Goal: Task Accomplishment & Management: Complete application form

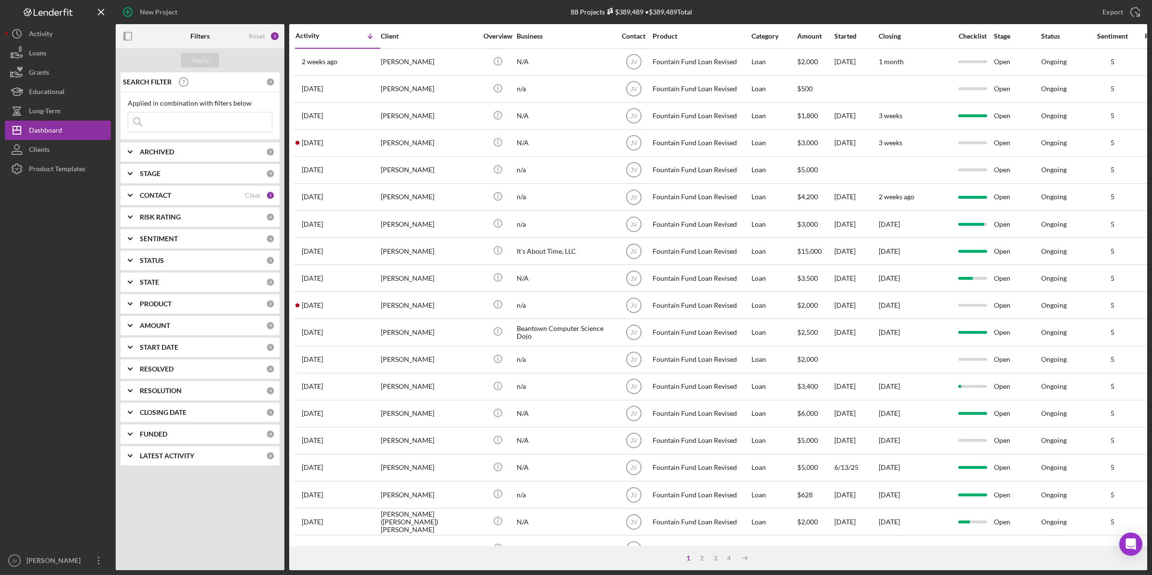
click at [161, 197] on b "CONTACT" at bounding box center [155, 195] width 31 height 8
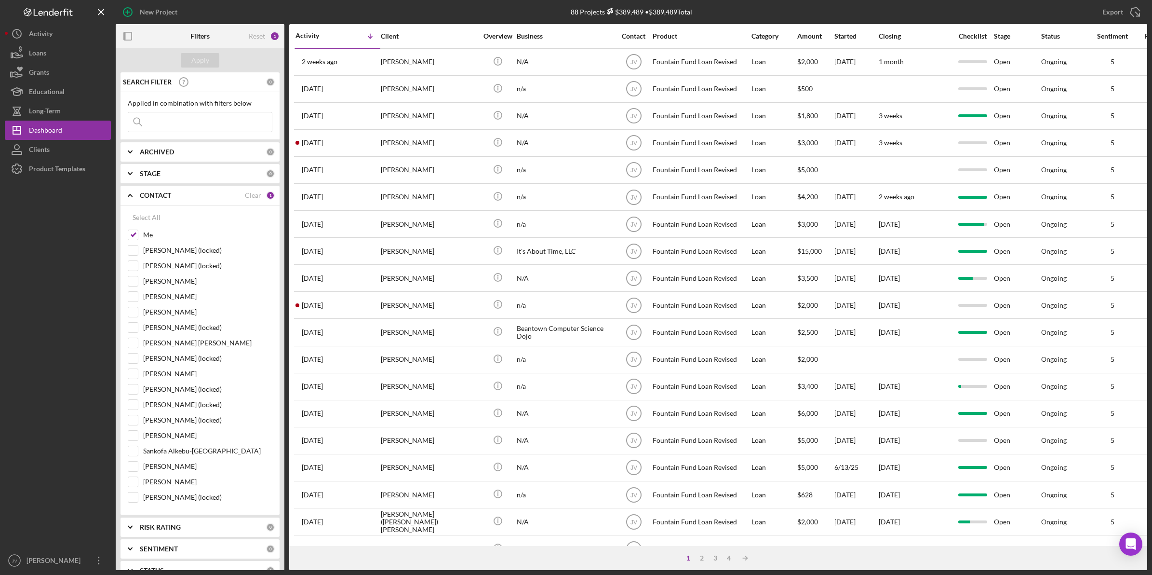
click at [146, 13] on div "New Project" at bounding box center [159, 11] width 38 height 19
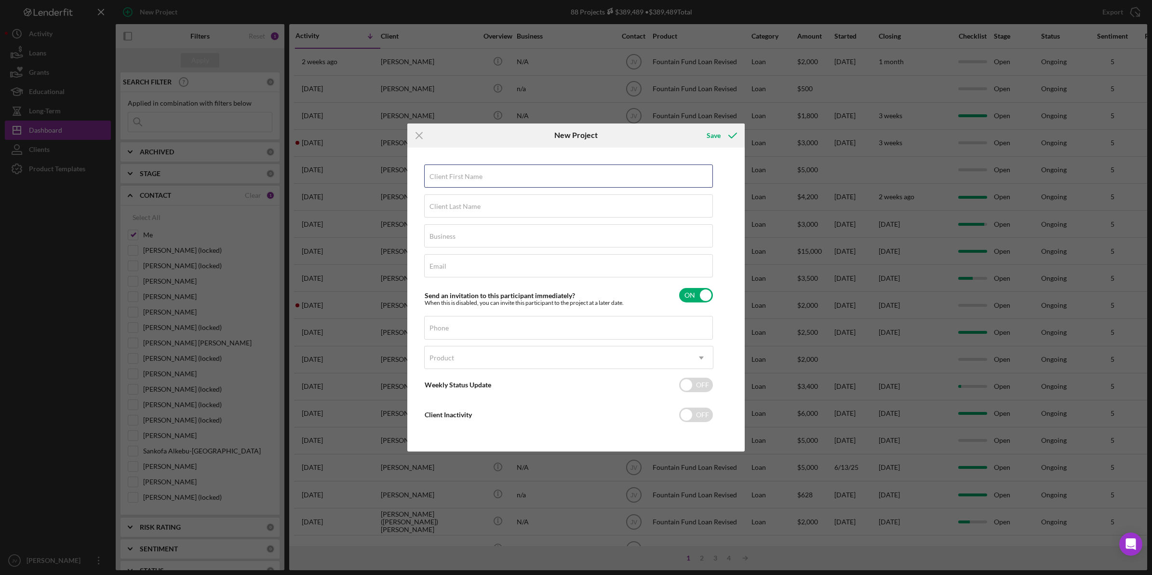
click at [493, 172] on div "Client First Name Required" at bounding box center [568, 176] width 289 height 24
click at [492, 182] on input "Client First Name" at bounding box center [568, 175] width 289 height 23
type input "[PERSON_NAME]"
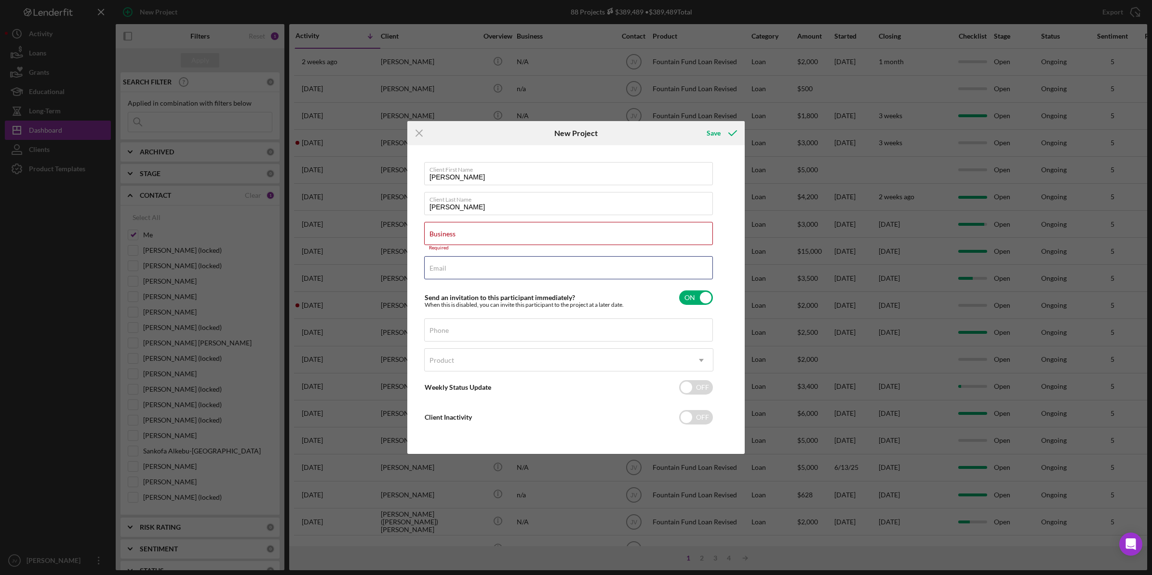
click at [462, 265] on div "Email Required" at bounding box center [568, 268] width 289 height 24
paste input "[EMAIL_ADDRESS][DOMAIN_NAME]"
type input "[EMAIL_ADDRESS][DOMAIN_NAME]"
click at [465, 340] on input "Phone" at bounding box center [568, 329] width 289 height 23
type input "[PHONE_NUMBER]"
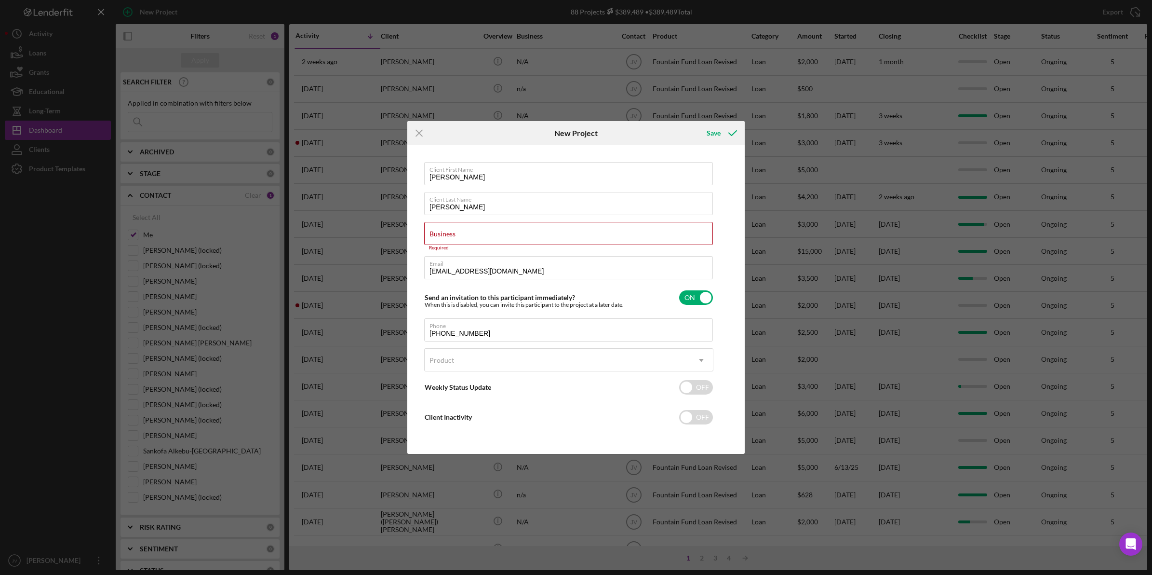
click at [468, 235] on input "Business" at bounding box center [568, 233] width 289 height 23
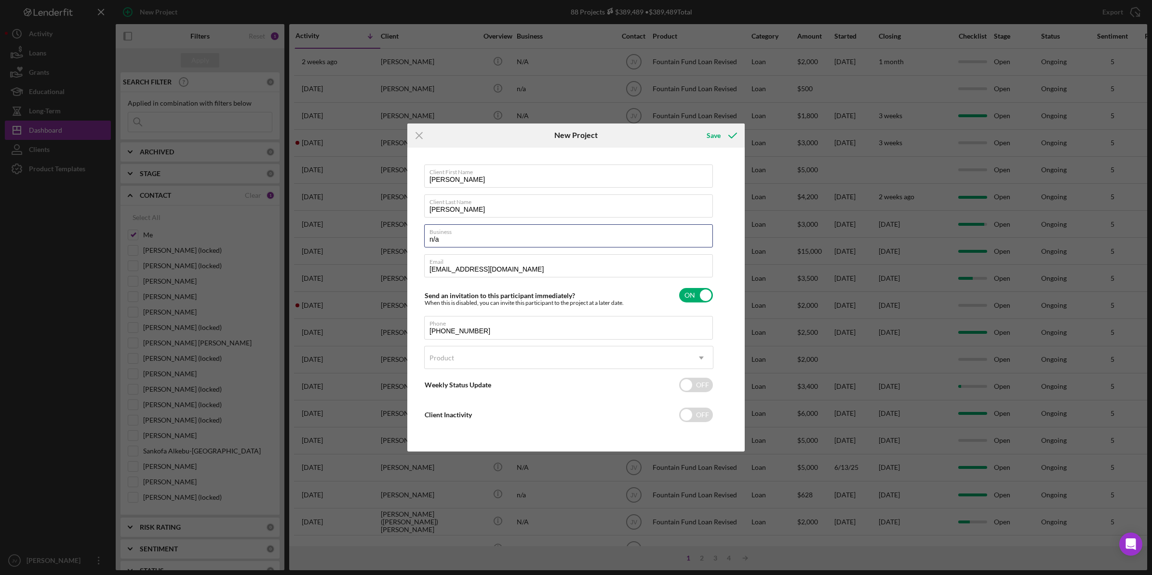
type input "n/a"
click at [721, 239] on div "Client First Name [PERSON_NAME] Client Last Name [PERSON_NAME] Business n/a Ema…" at bounding box center [576, 299] width 333 height 299
click at [623, 365] on div "Product" at bounding box center [557, 358] width 265 height 22
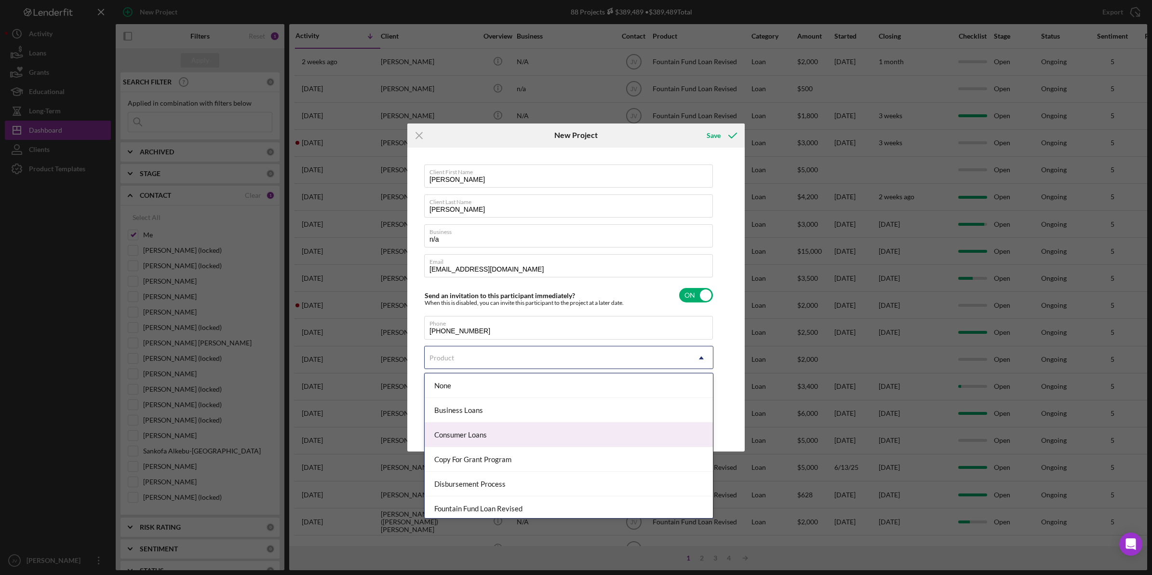
scroll to position [53, 0]
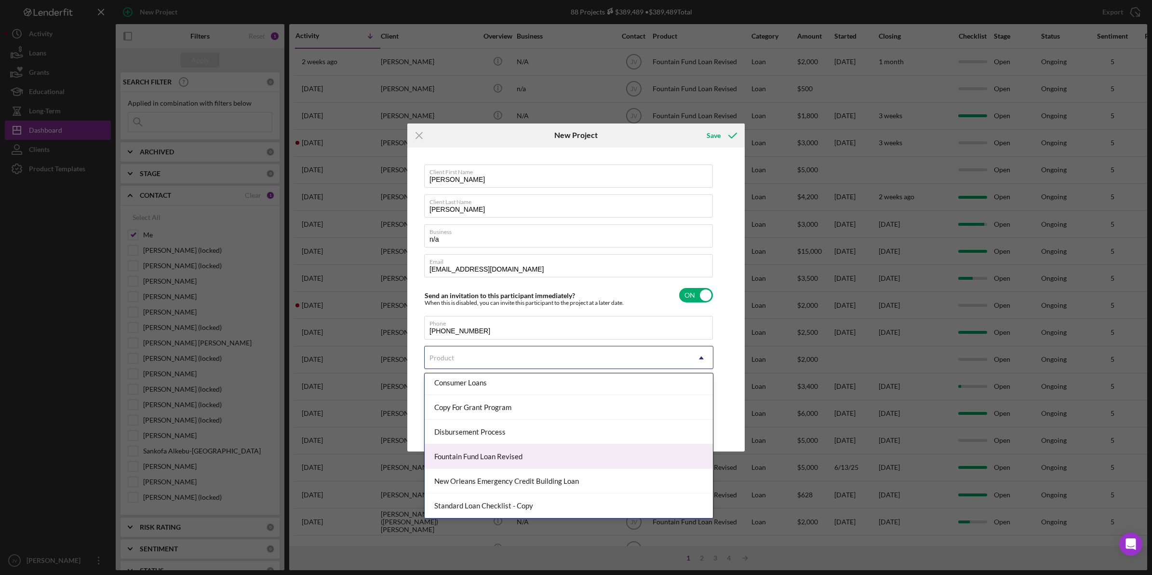
click at [619, 451] on div "Fountain Fund Loan Revised" at bounding box center [569, 456] width 288 height 25
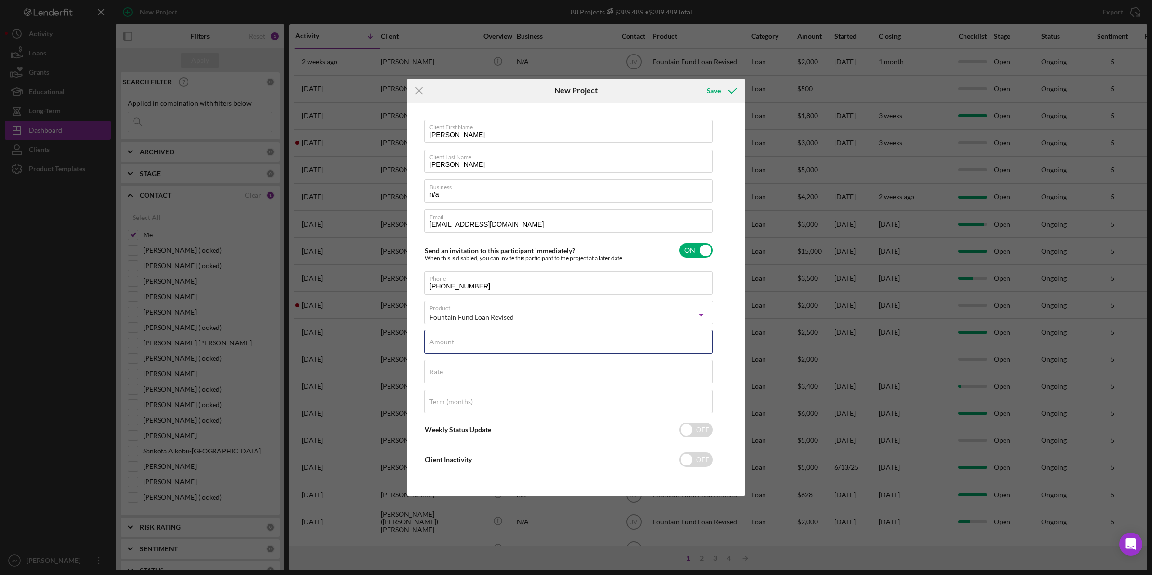
click at [547, 345] on input "Amount" at bounding box center [568, 341] width 289 height 23
type input "$1,240"
click at [722, 361] on div "Client First Name [PERSON_NAME] Client Last Name [PERSON_NAME] Business n/a Ema…" at bounding box center [576, 299] width 333 height 389
click at [722, 93] on icon "submit" at bounding box center [733, 91] width 24 height 24
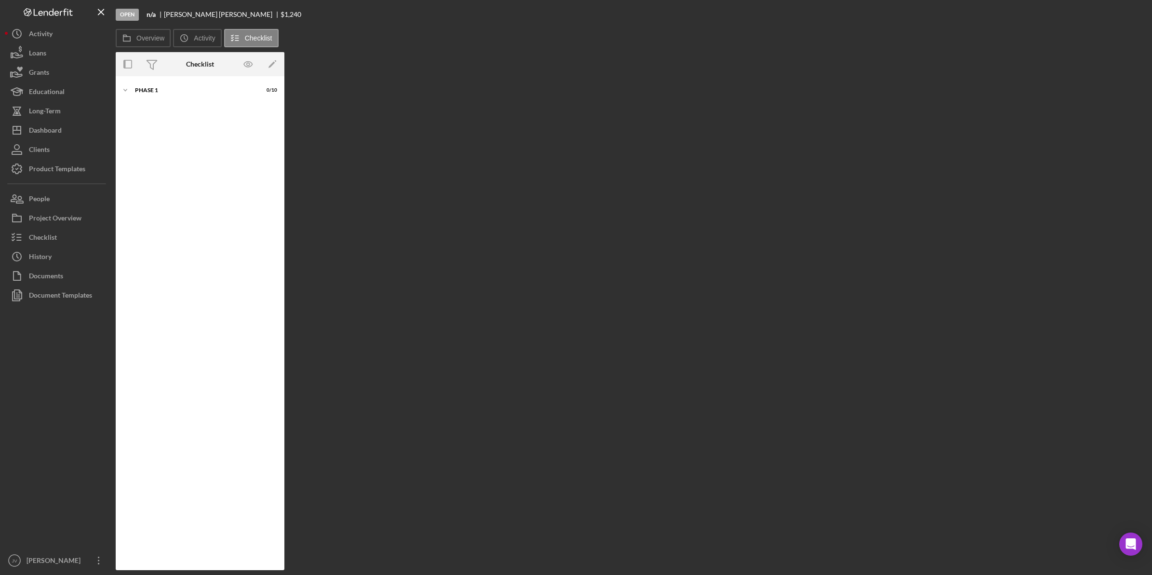
click at [145, 93] on div "Phase 1" at bounding box center [194, 90] width 118 height 6
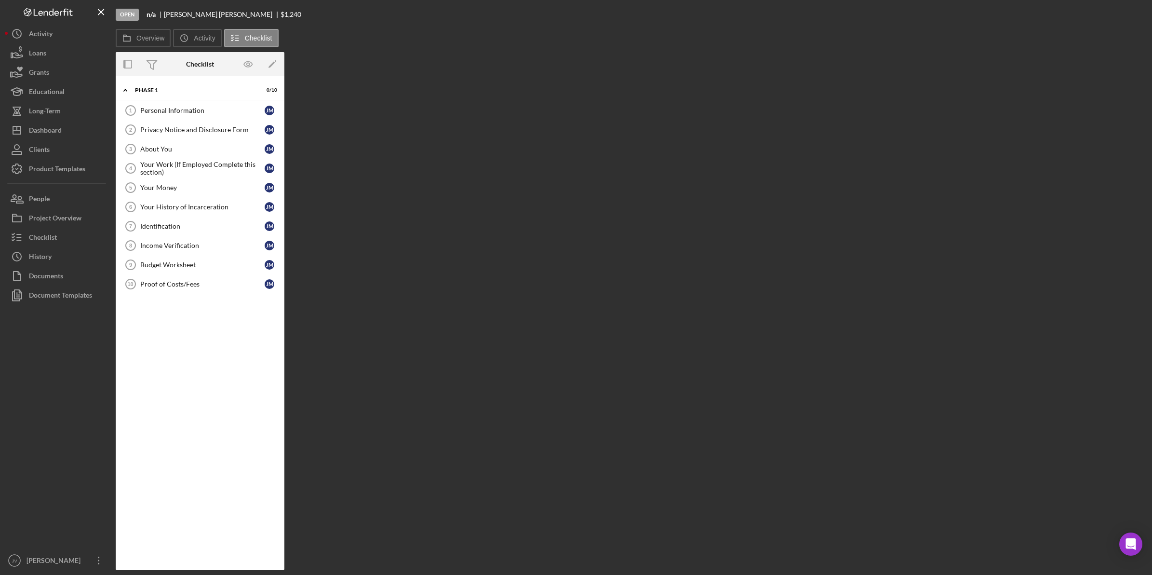
click at [78, 42] on button "Icon/History Activity" at bounding box center [58, 33] width 106 height 19
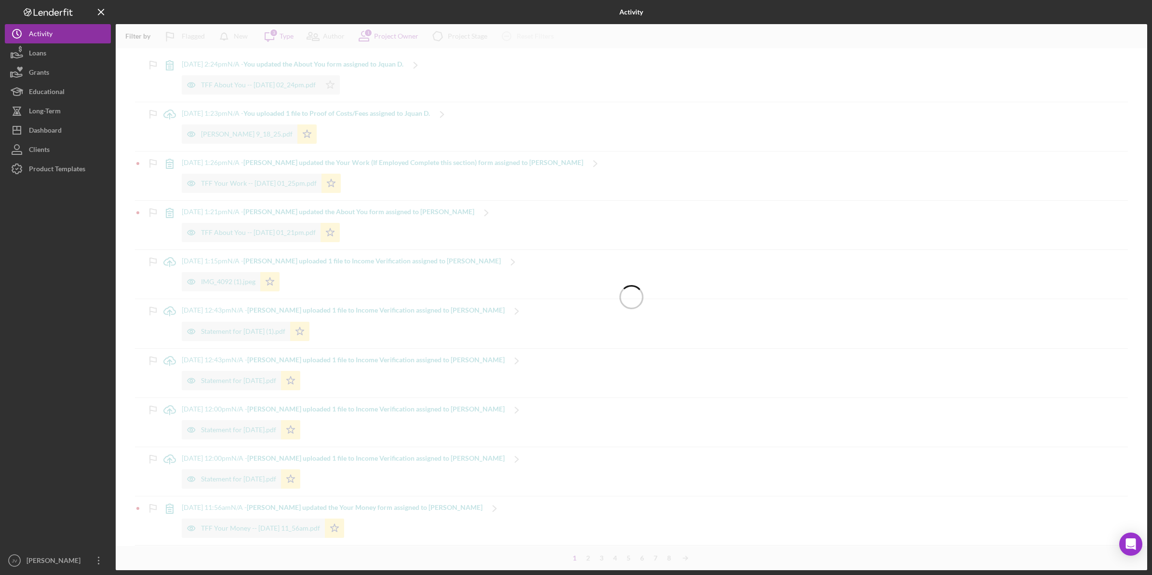
click at [77, 58] on button "Loans" at bounding box center [58, 52] width 106 height 19
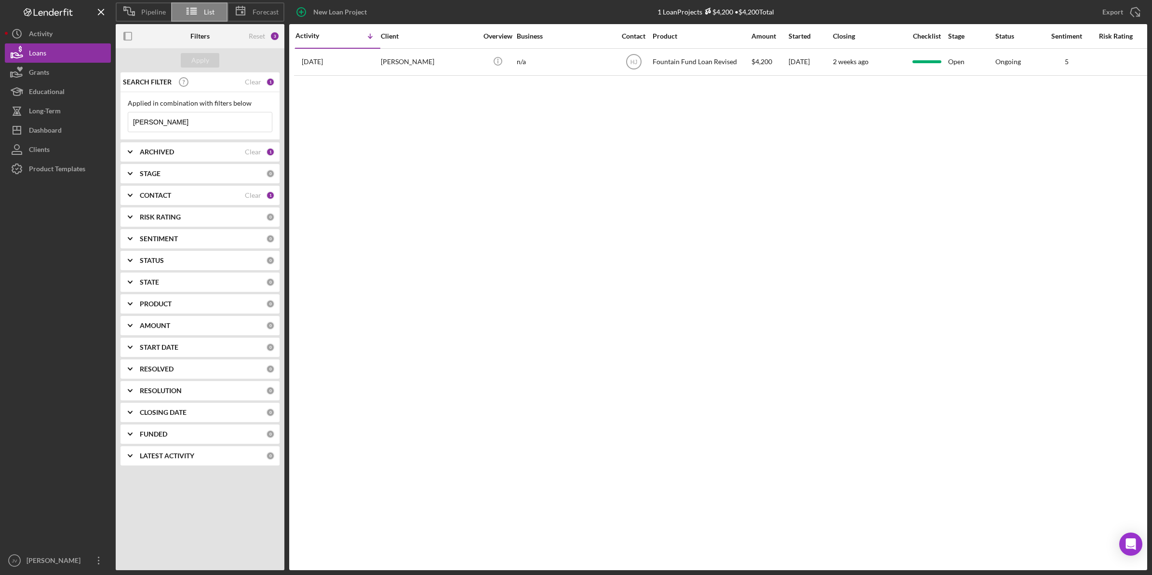
click at [128, 196] on icon "Icon/Expander" at bounding box center [130, 195] width 24 height 24
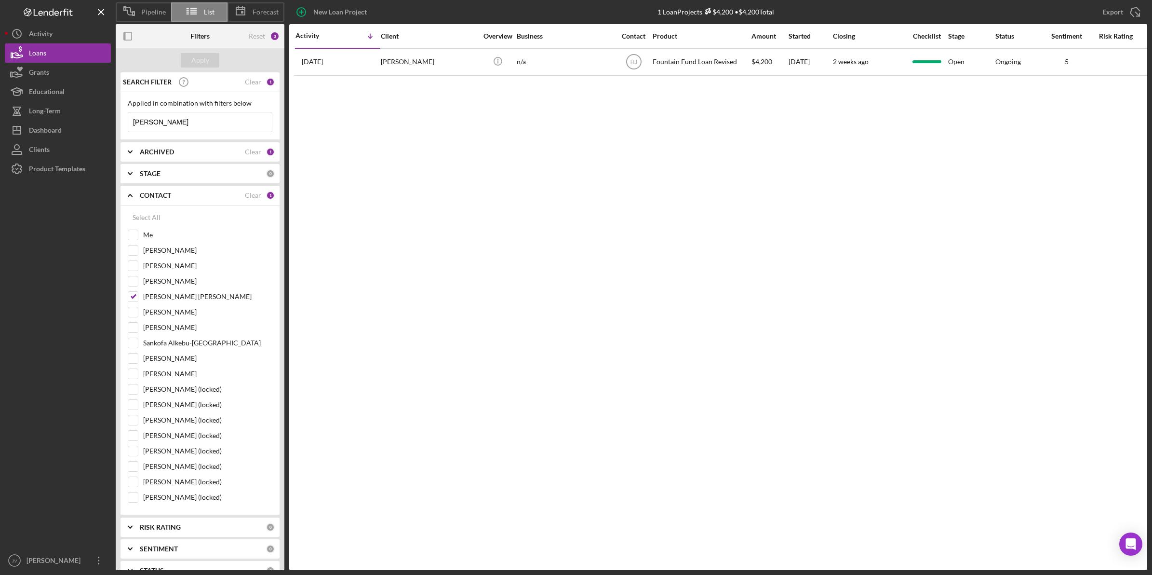
drag, startPoint x: 164, startPoint y: 118, endPoint x: 126, endPoint y: 122, distance: 38.3
click at [126, 122] on div "Applied in combination with filters below [PERSON_NAME] Icon/Menu Close" at bounding box center [200, 116] width 159 height 48
click at [200, 56] on div "Apply" at bounding box center [200, 60] width 18 height 14
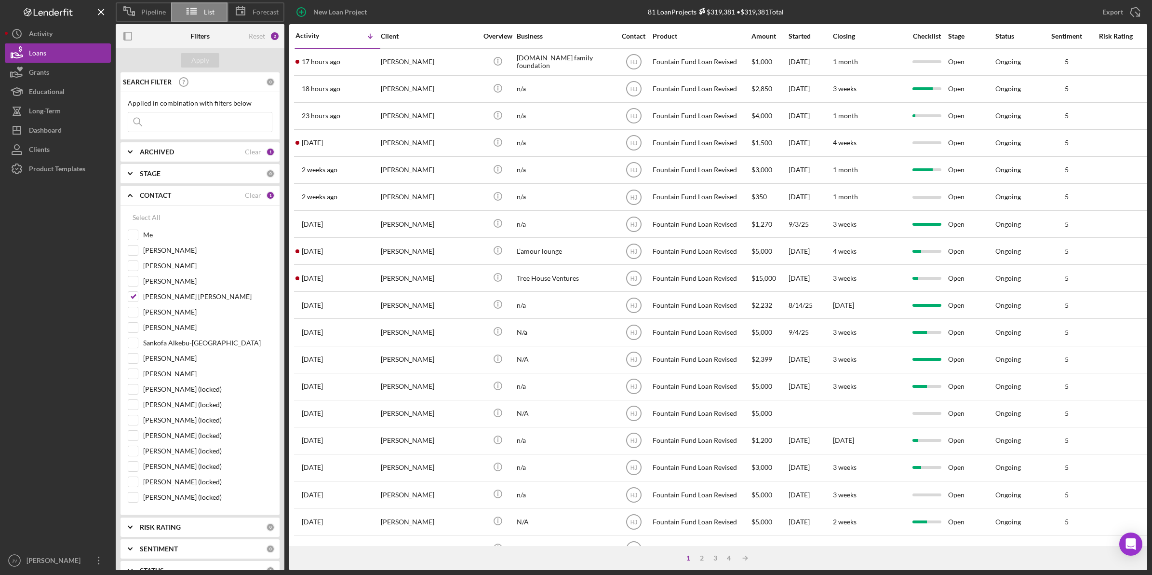
click at [133, 234] on input "Me" at bounding box center [133, 235] width 10 height 10
checkbox input "true"
click at [134, 296] on input "[PERSON_NAME] [PERSON_NAME]" at bounding box center [133, 297] width 10 height 10
checkbox input "false"
click at [198, 66] on div "Apply" at bounding box center [200, 60] width 18 height 14
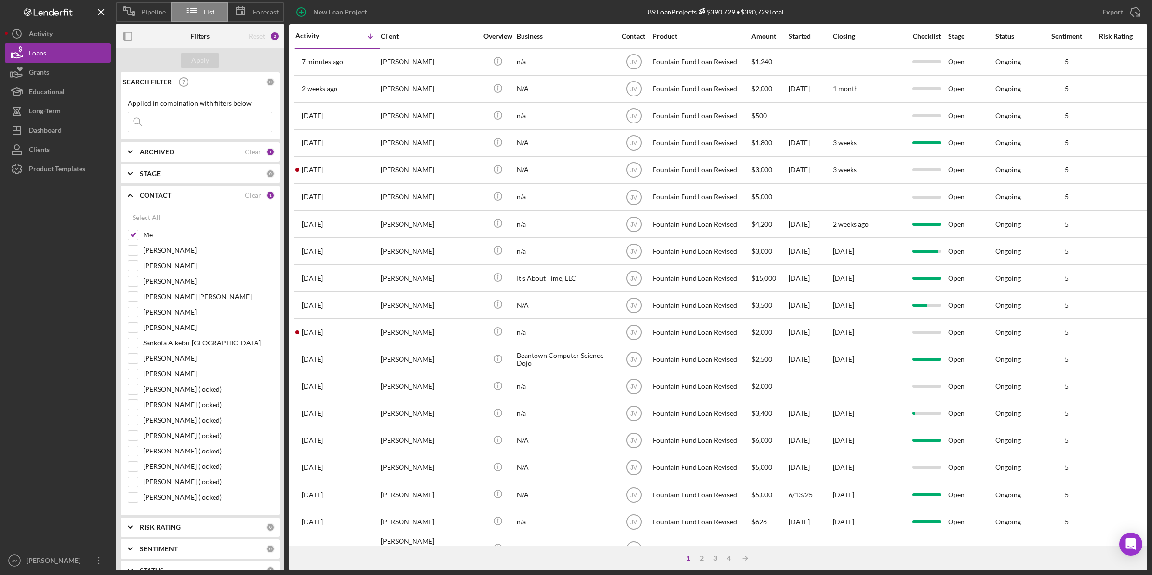
click at [408, 87] on div "[PERSON_NAME]" at bounding box center [429, 89] width 96 height 26
